Goal: Find specific page/section: Find specific page/section

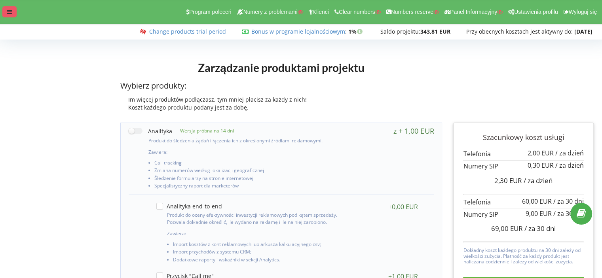
click at [11, 12] on icon at bounding box center [9, 12] width 5 height 6
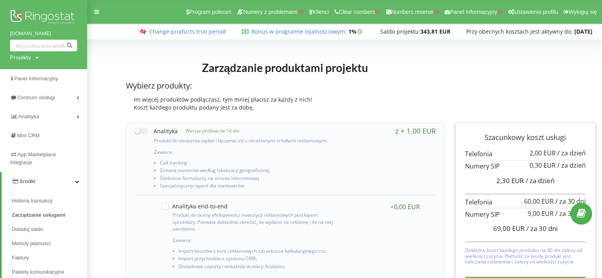
click at [43, 14] on img at bounding box center [43, 18] width 67 height 20
